Goal: Register for event/course

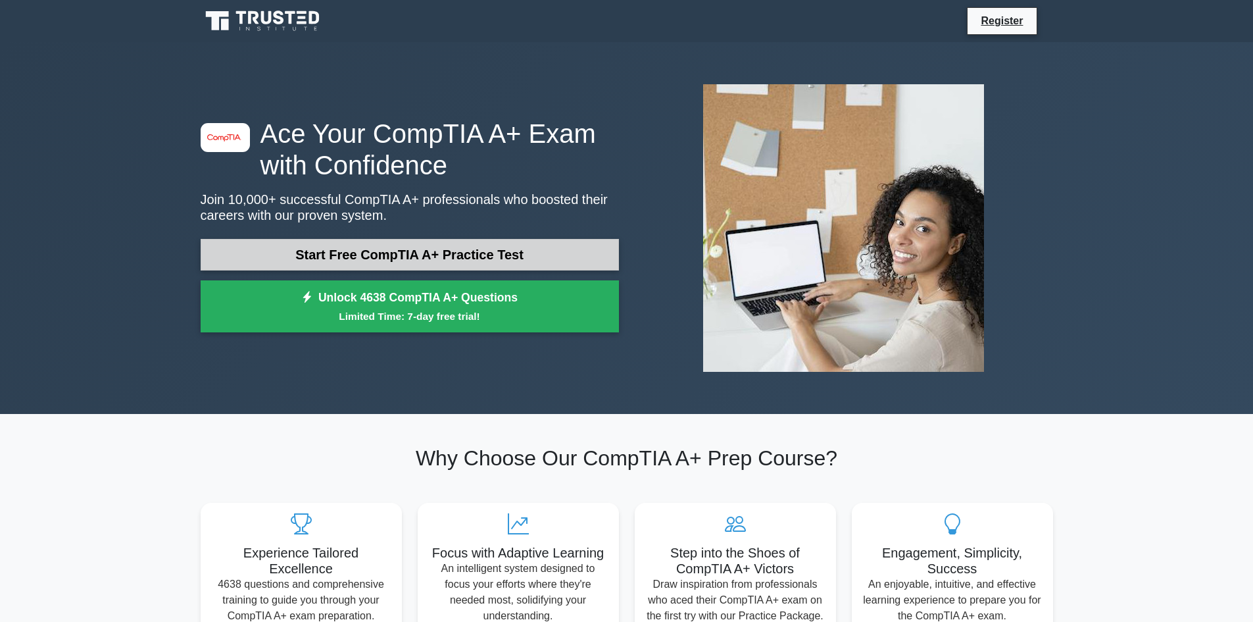
click at [506, 255] on link "Start Free CompTIA A+ Practice Test" at bounding box center [410, 255] width 418 height 32
drag, startPoint x: 431, startPoint y: 255, endPoint x: 438, endPoint y: 253, distance: 6.9
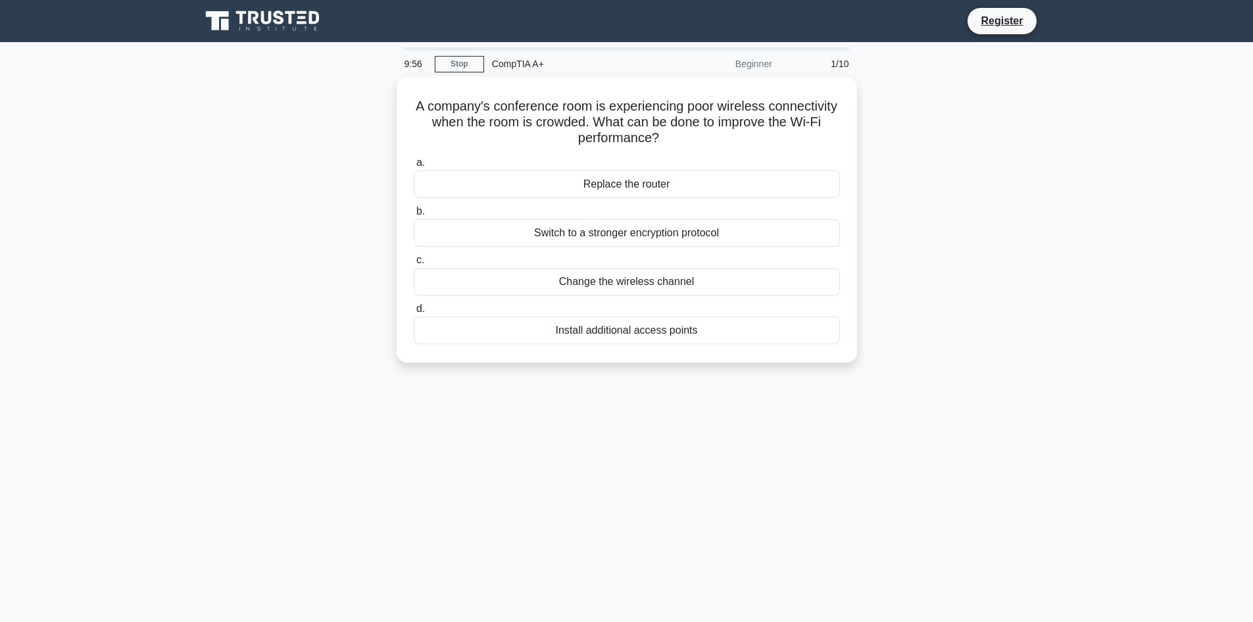
click at [756, 65] on div "Beginner" at bounding box center [722, 64] width 115 height 26
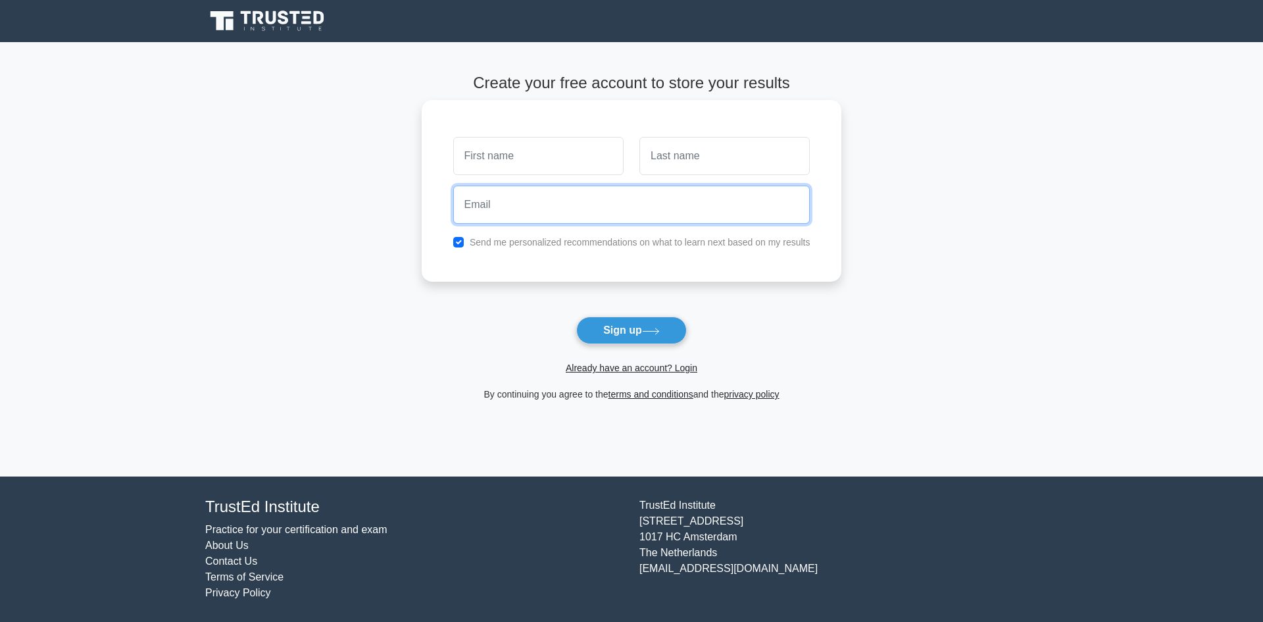
click at [705, 187] on input "email" at bounding box center [631, 204] width 357 height 38
click at [711, 169] on input "text" at bounding box center [724, 156] width 170 height 38
